Goal: Information Seeking & Learning: Learn about a topic

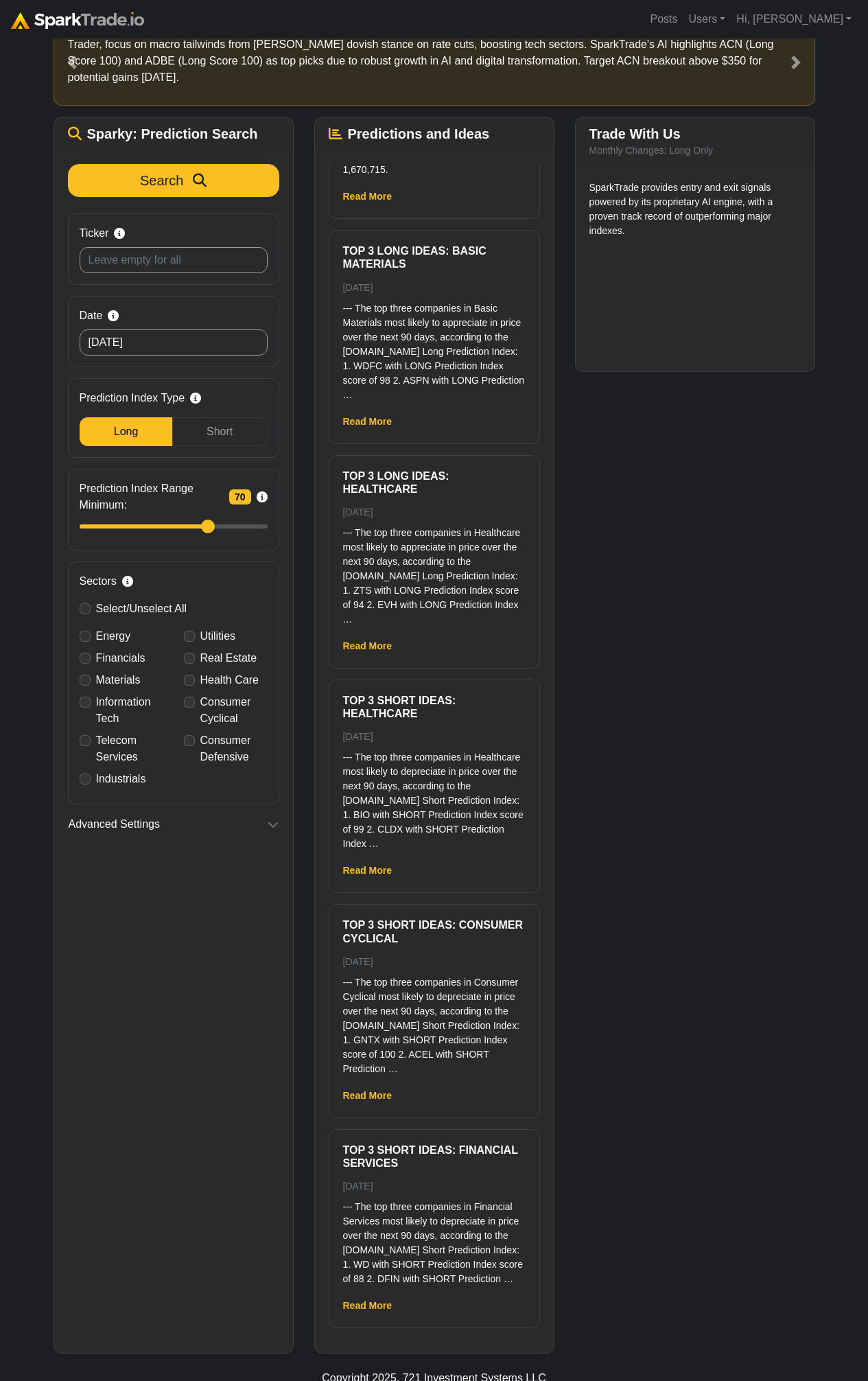
scroll to position [64, 0]
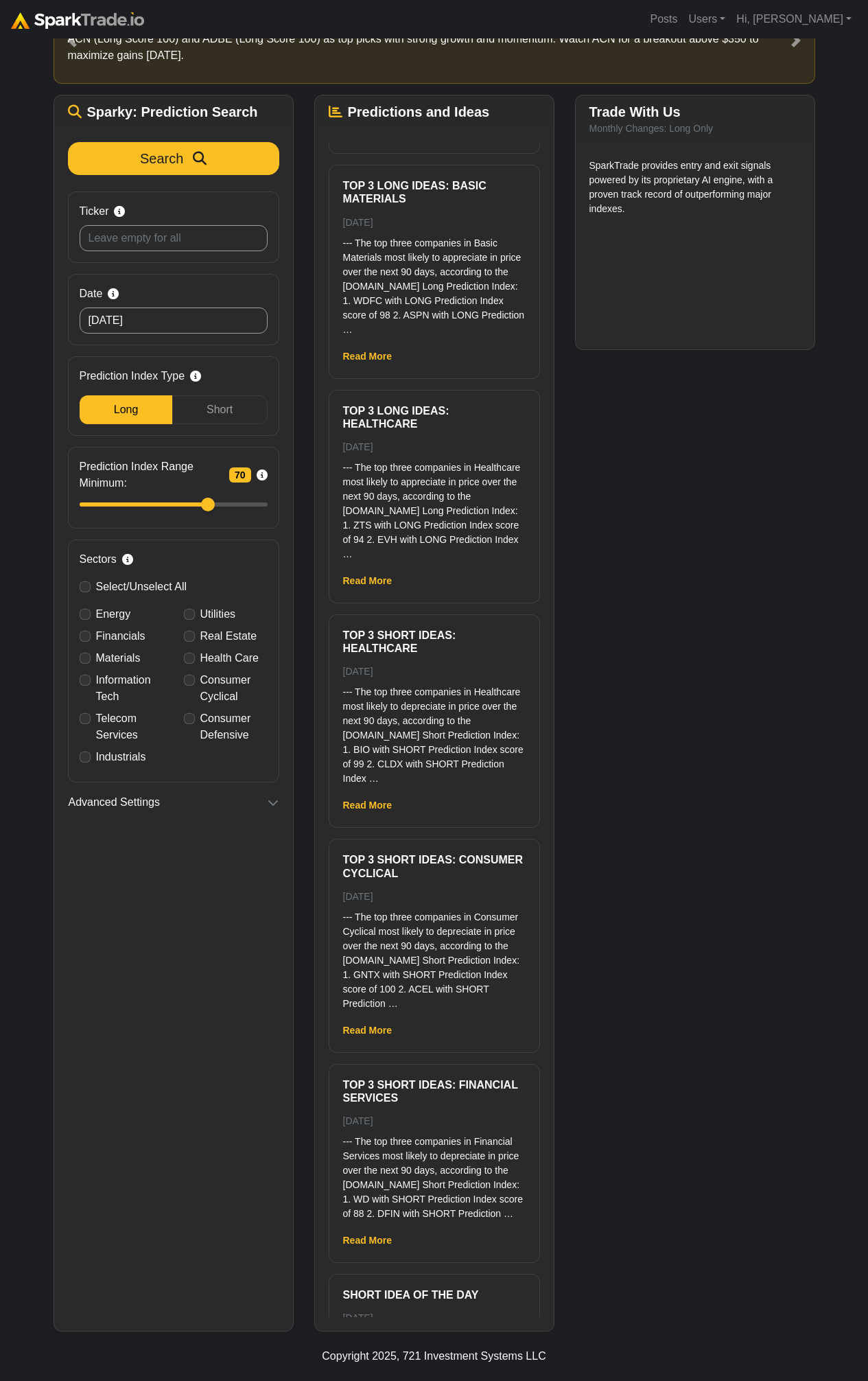
click at [653, 722] on div "Trade With Us Monthly Changes: Long Only SparkTrade provides entry and exit sig…" at bounding box center [695, 713] width 261 height 1237
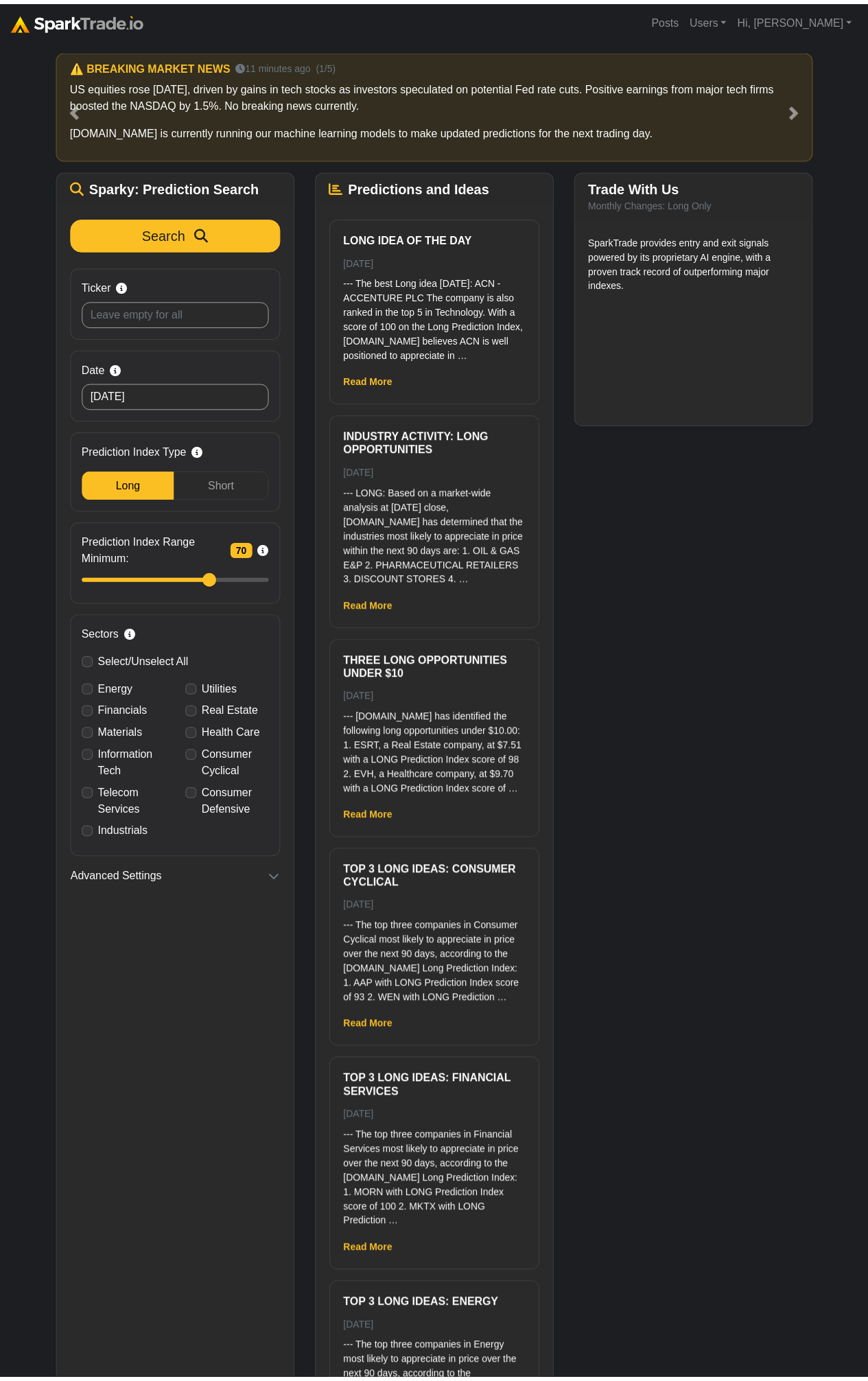
scroll to position [63, 0]
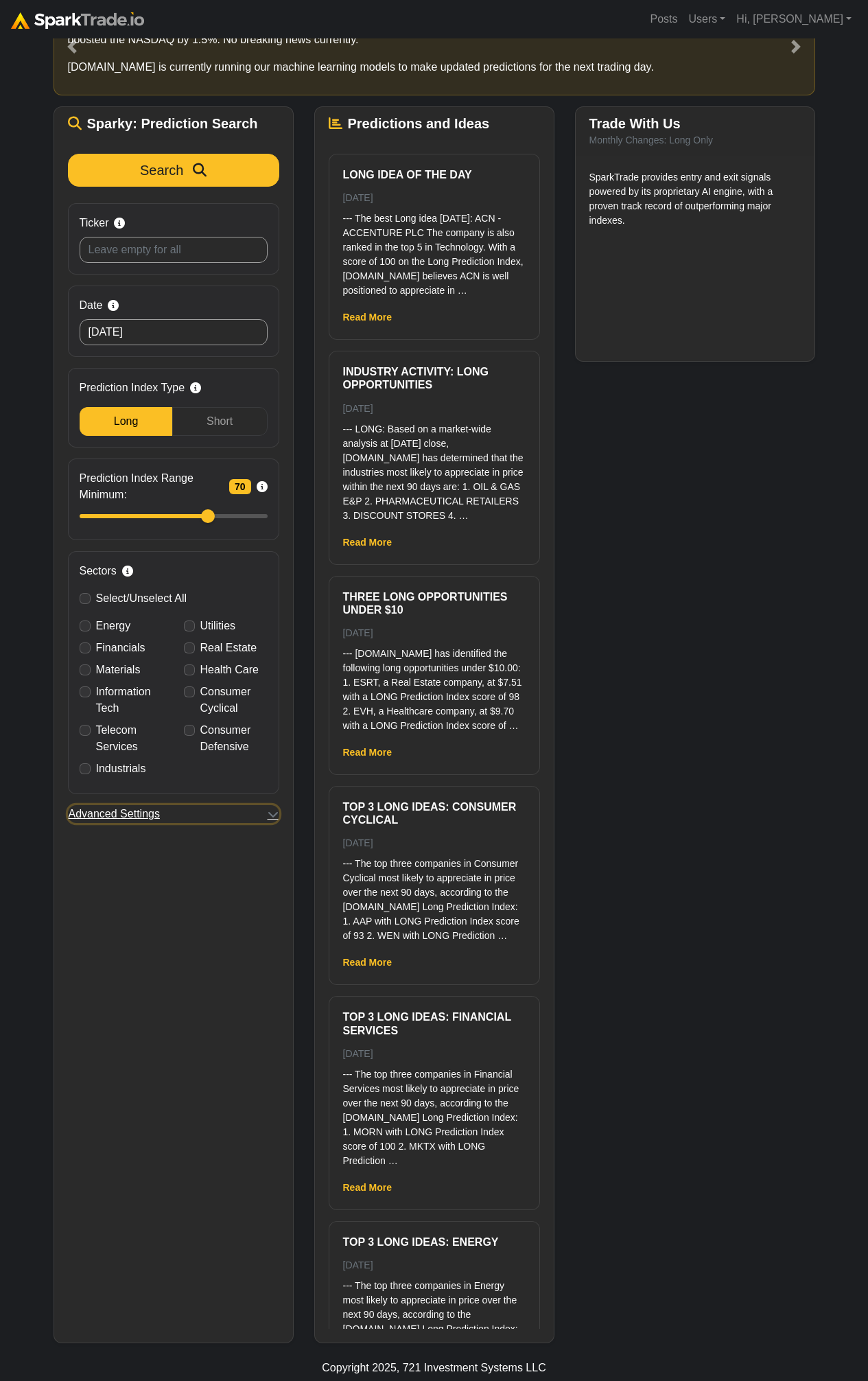
click at [269, 821] on button "Advanced Settings" at bounding box center [173, 813] width 212 height 18
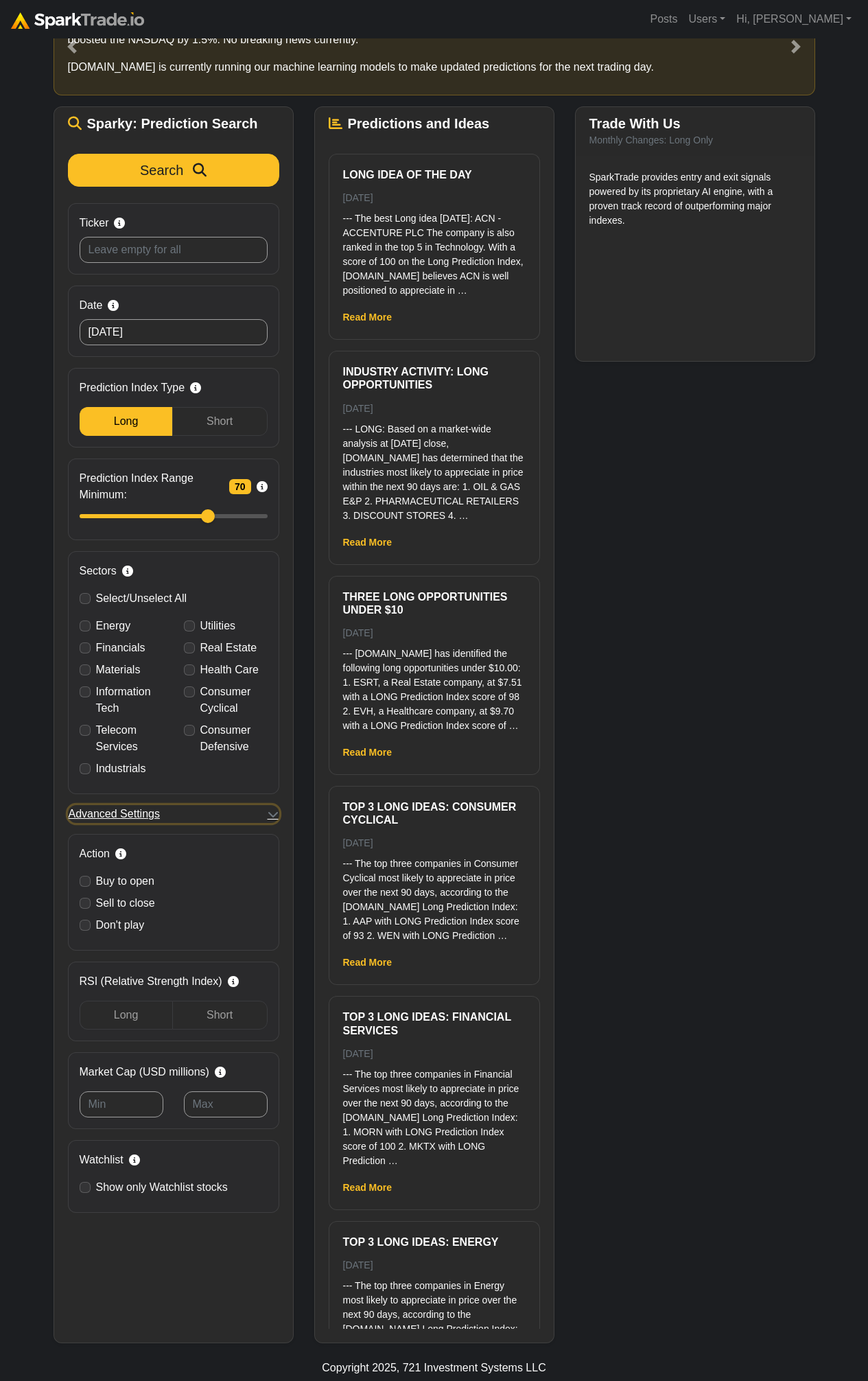
click at [269, 821] on button "Advanced Settings" at bounding box center [173, 813] width 212 height 18
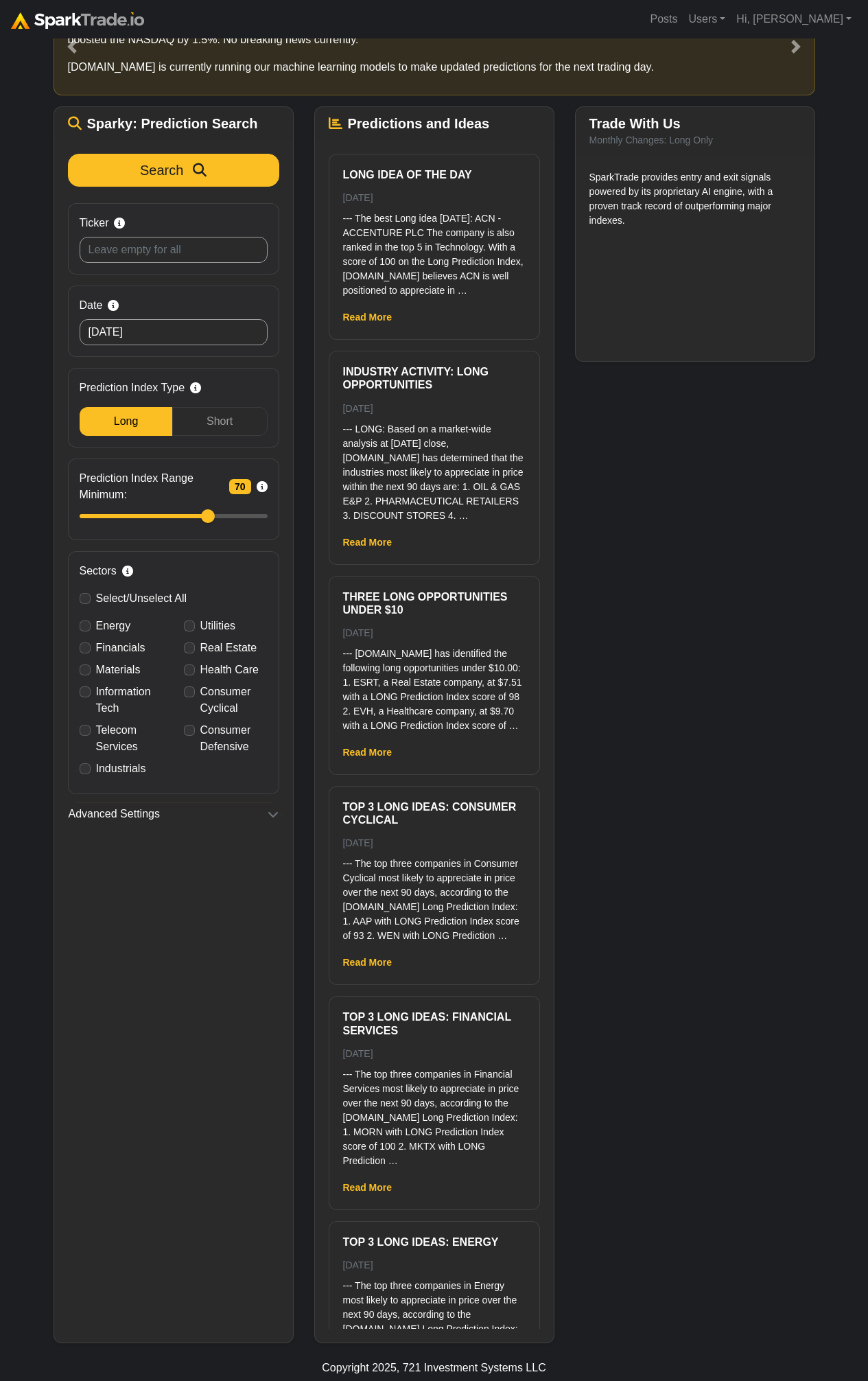
drag, startPoint x: 714, startPoint y: 694, endPoint x: 718, endPoint y: 708, distance: 14.6
click at [723, 694] on div "Trade With Us Monthly Changes: Long Only SparkTrade provides entry and exit sig…" at bounding box center [695, 724] width 261 height 1237
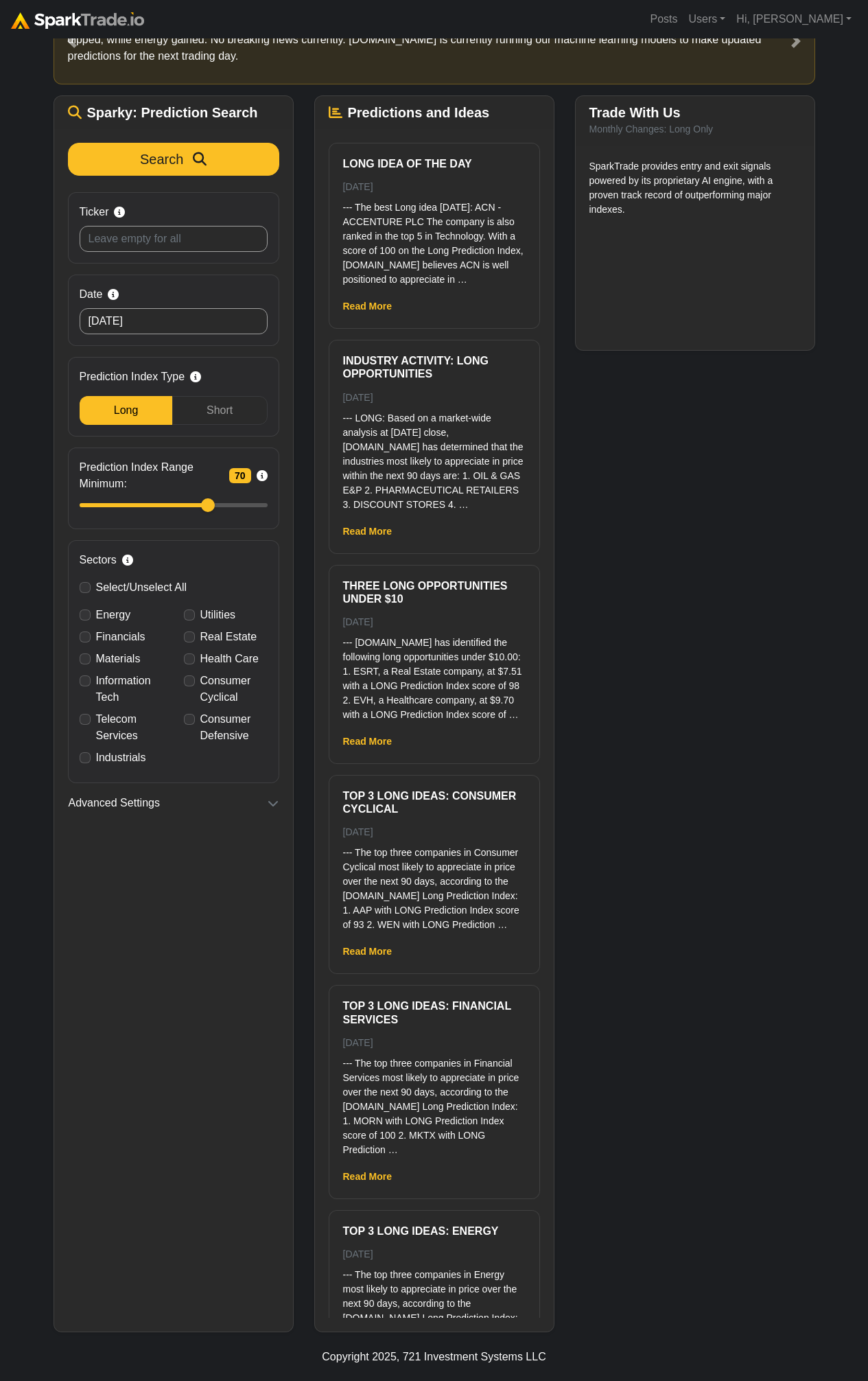
click at [657, 885] on div "Trade With Us Monthly Changes: Long Only SparkTrade provides entry and exit sig…" at bounding box center [695, 714] width 261 height 1237
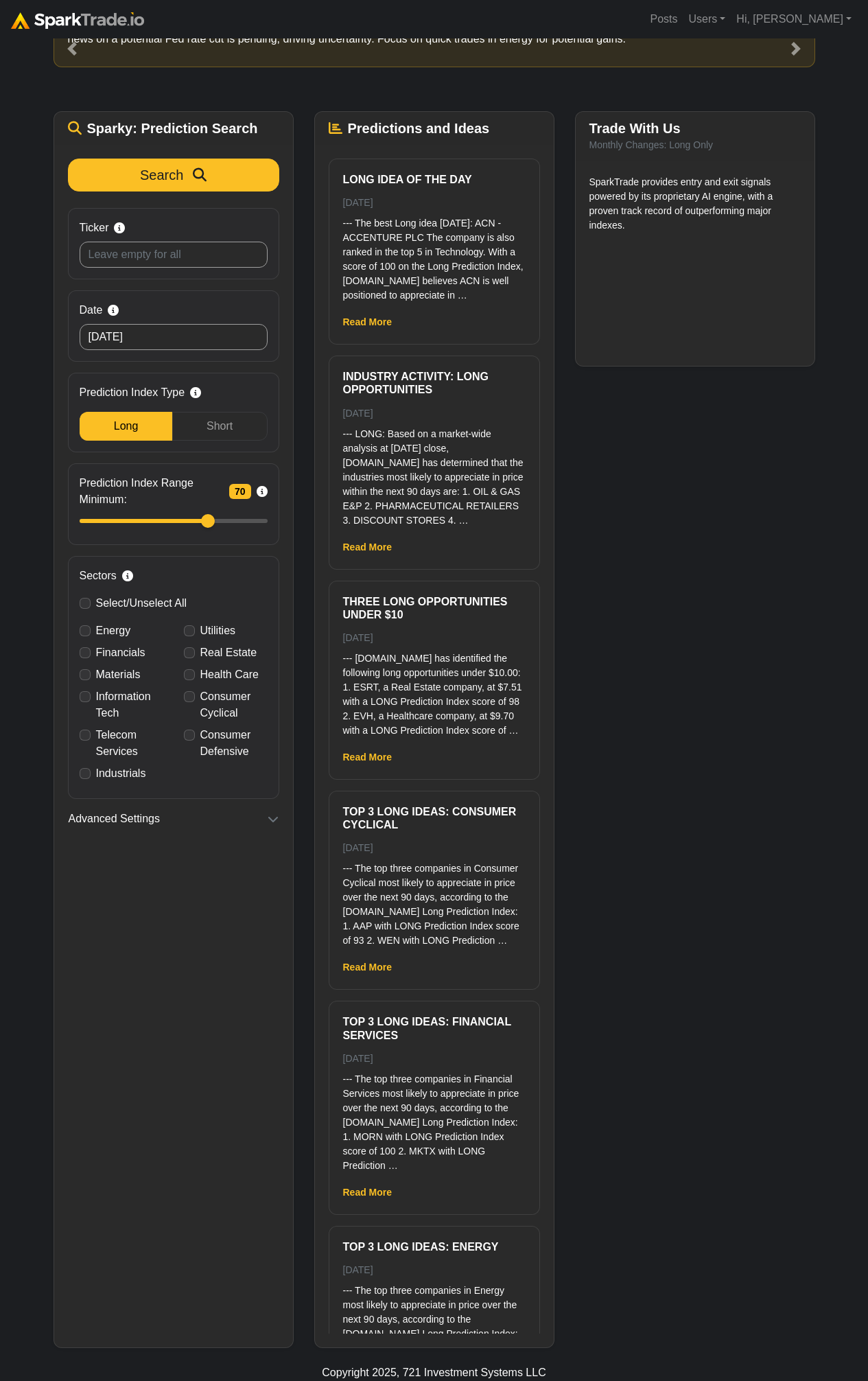
scroll to position [47, 0]
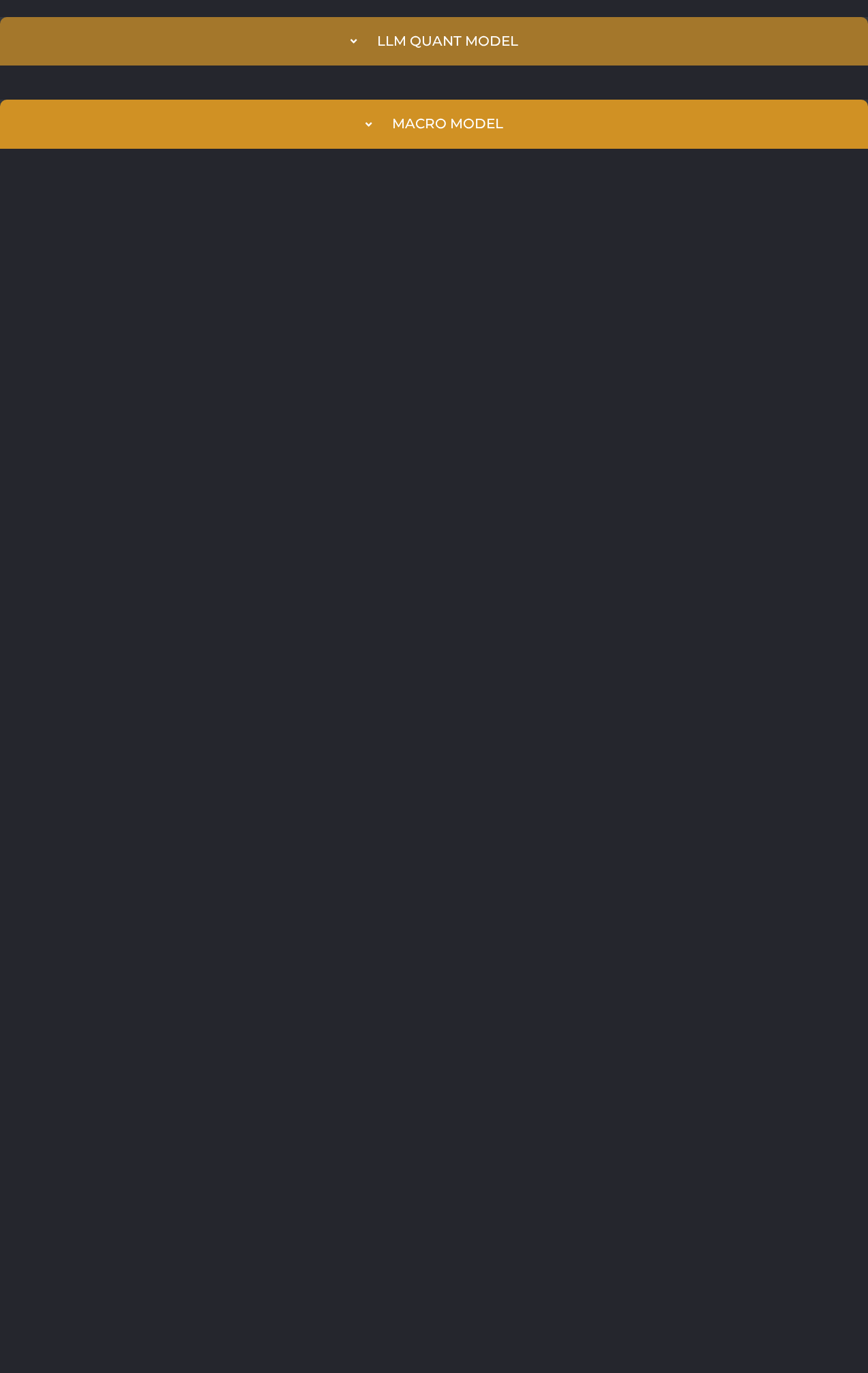
click at [368, 55] on summary "LLM Quant Model" at bounding box center [434, 41] width 868 height 48
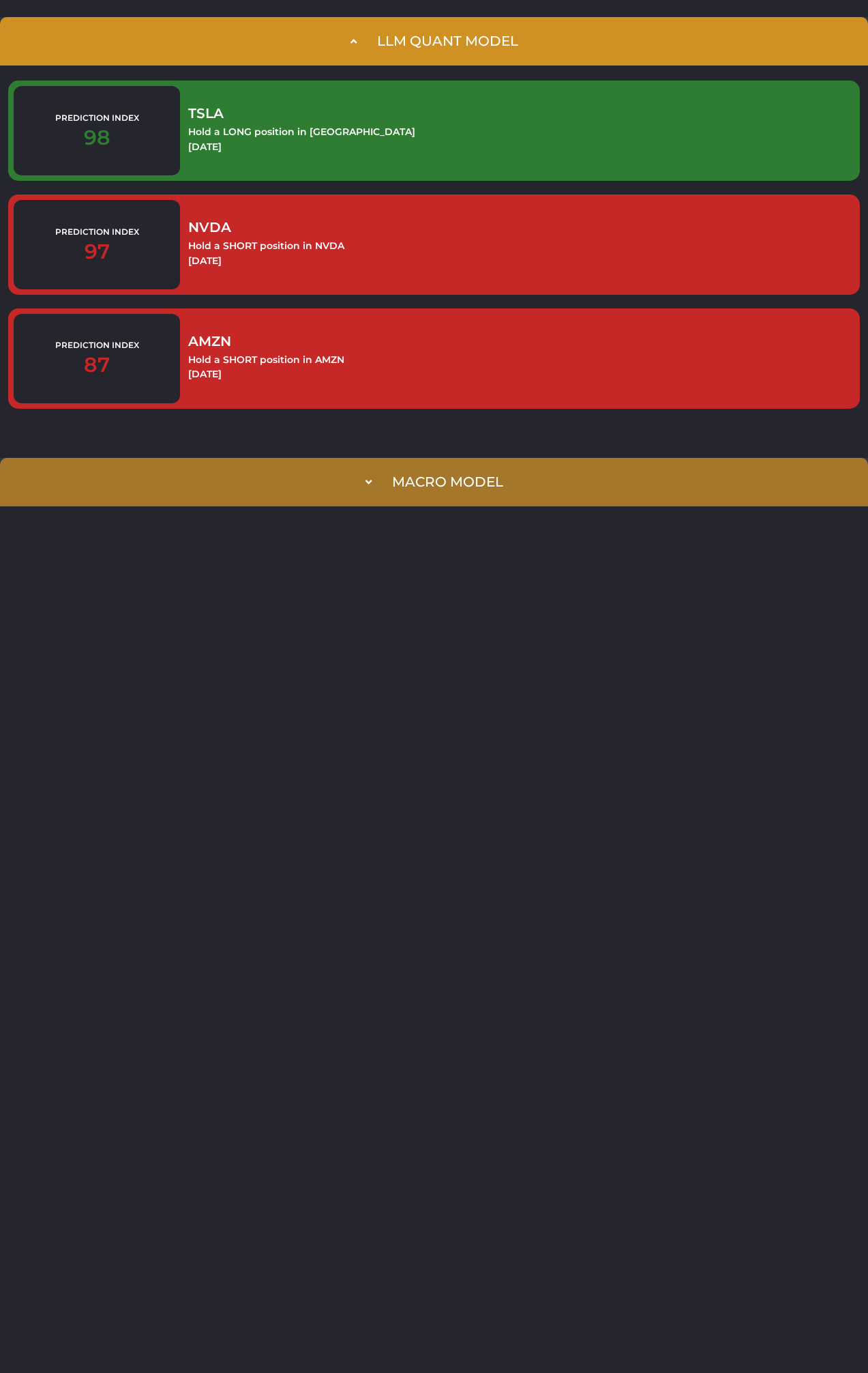
click at [453, 403] on summary "Macro Model" at bounding box center [434, 482] width 868 height 48
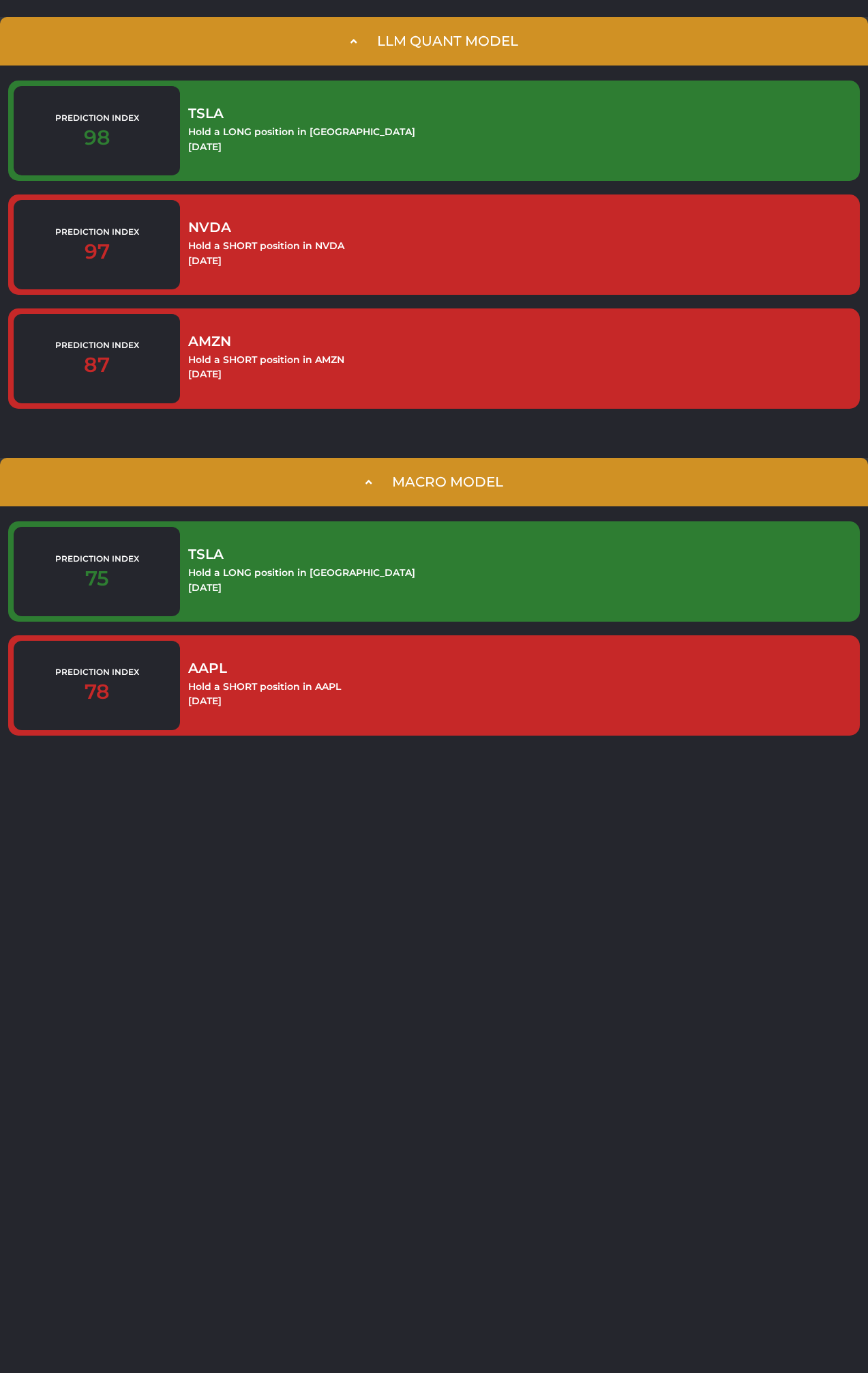
drag, startPoint x: 435, startPoint y: 1013, endPoint x: 429, endPoint y: 981, distance: 32.6
click at [436, 403] on html "LLM Quant Model Prediction Index 98 [GEOGRAPHIC_DATA] Hold a LONG position in […" at bounding box center [434, 383] width 868 height 768
click at [366, 768] on html "LLM Quant Model Prediction Index 98 [GEOGRAPHIC_DATA] Hold a LONG position in […" at bounding box center [434, 383] width 868 height 768
click at [388, 768] on html "LLM Quant Model Prediction Index 98 [GEOGRAPHIC_DATA] Hold a LONG position in […" at bounding box center [434, 383] width 868 height 768
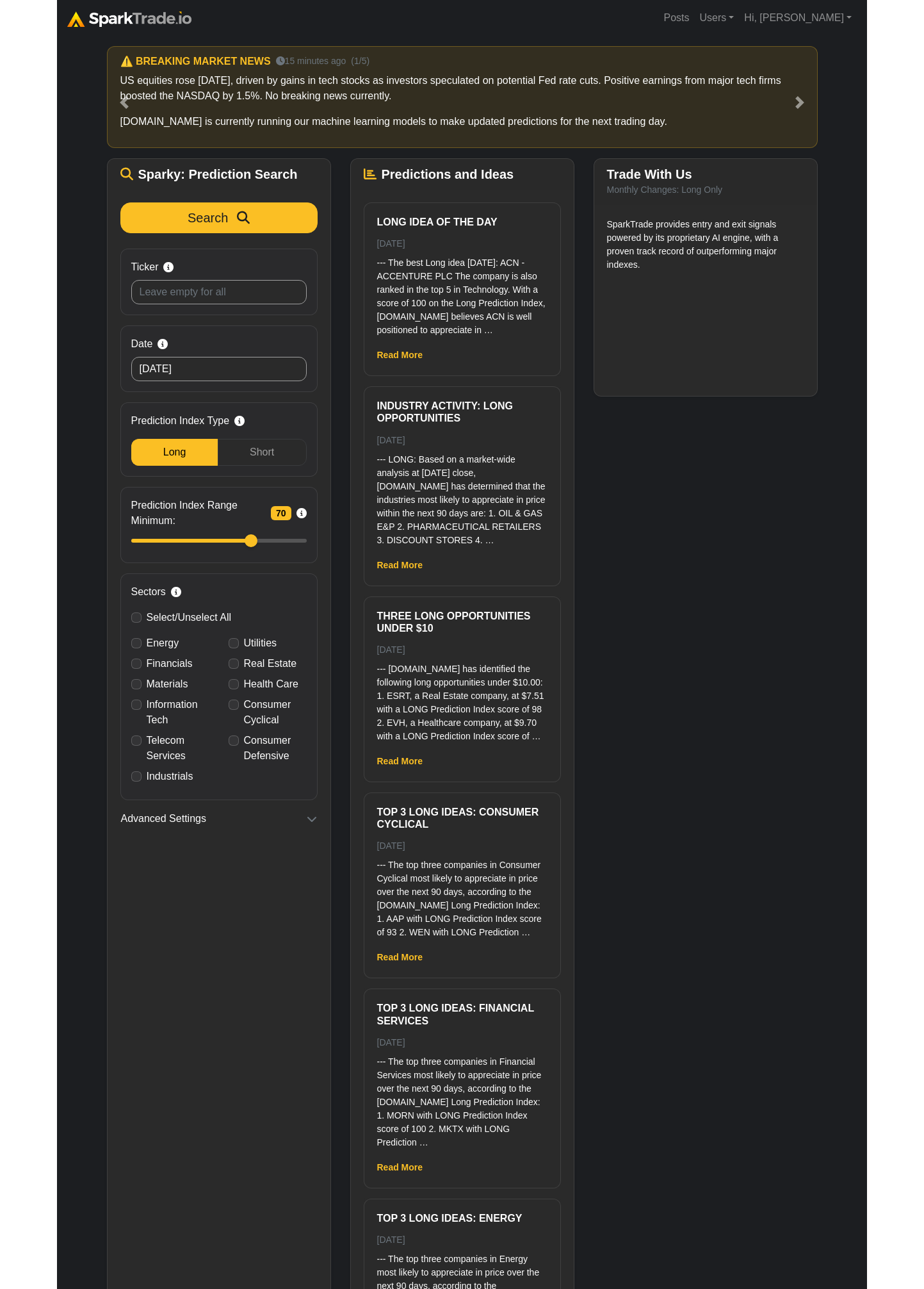
scroll to position [44, 0]
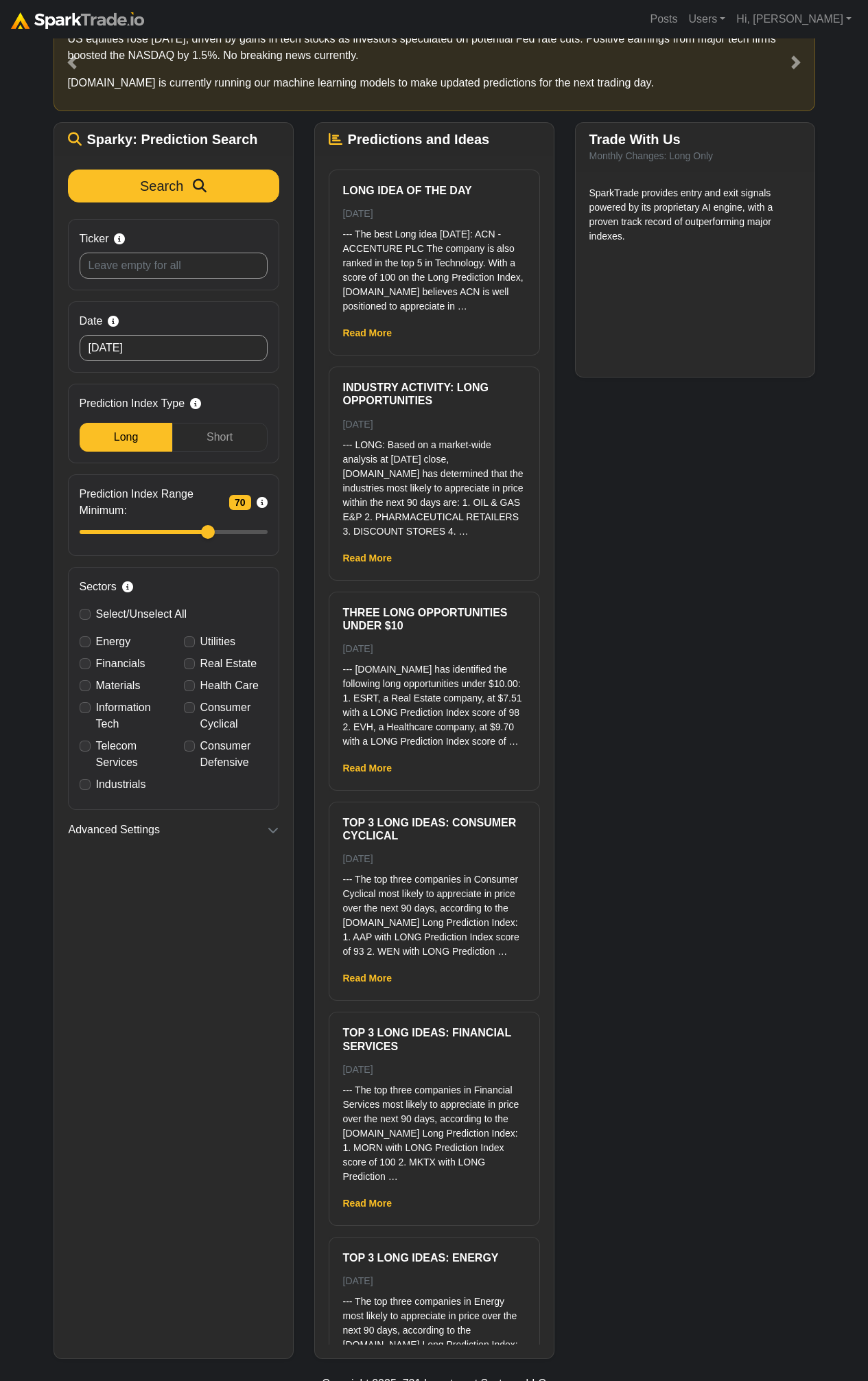
click at [715, 596] on div "Trade With Us Monthly Changes: Long Only SparkTrade provides entry and exit sig…" at bounding box center [695, 740] width 261 height 1237
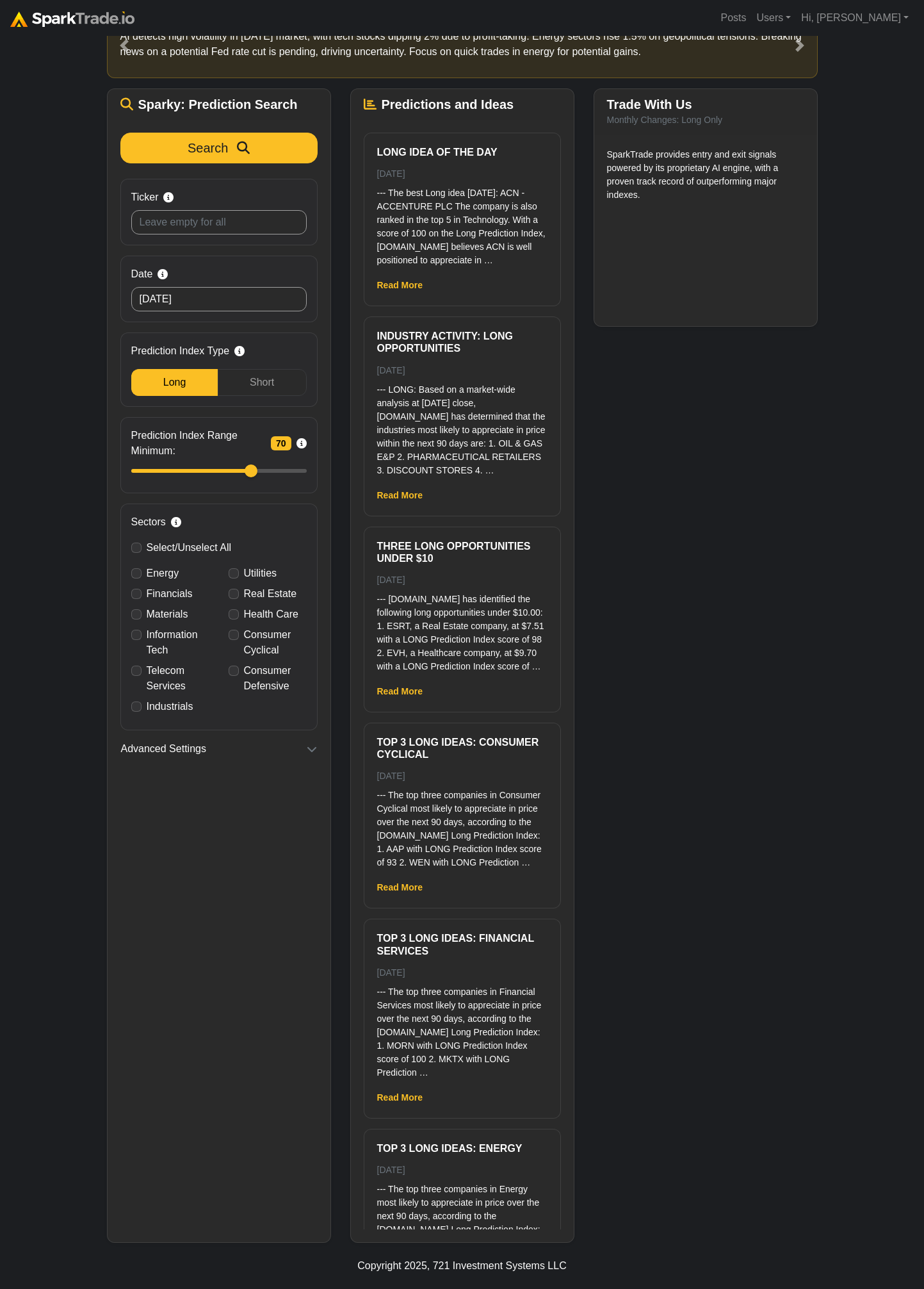
click at [47, 242] on div "How to Use [DOMAIN_NAME] × ⚠️ BREAKING MARKET NEWS 15 minutes ago (1/5) US equi…" at bounding box center [462, 617] width 924 height 1251
